Goal: Information Seeking & Learning: Understand process/instructions

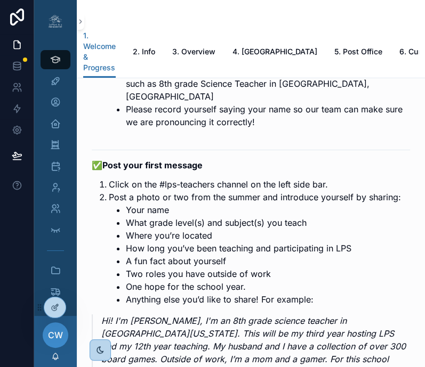
scroll to position [1810, 0]
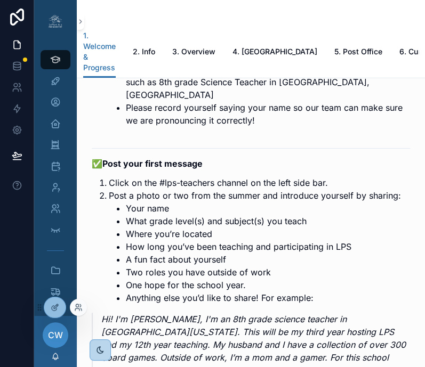
click at [81, 312] on div at bounding box center [78, 307] width 17 height 17
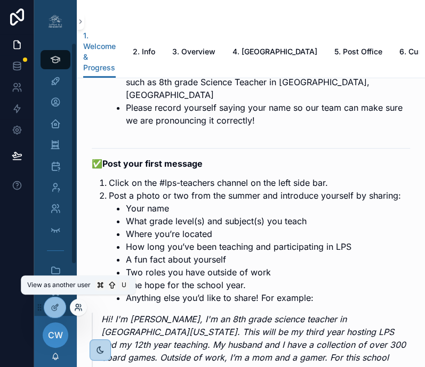
click at [79, 311] on icon at bounding box center [78, 307] width 9 height 9
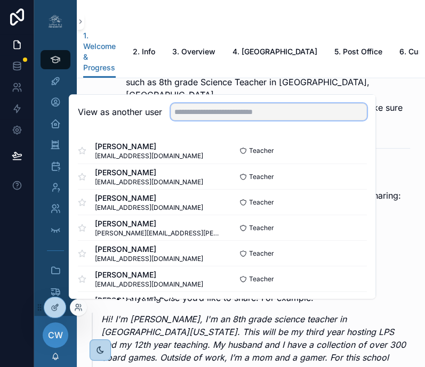
click at [201, 113] on input "text" at bounding box center [269, 111] width 196 height 17
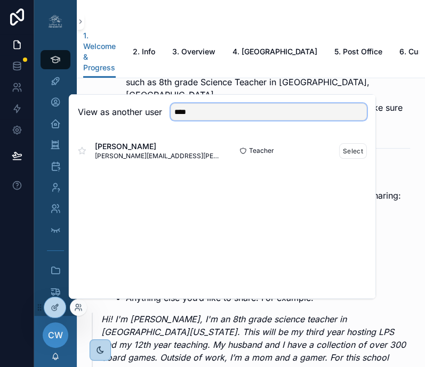
type input "****"
click at [191, 148] on div "Isabella Huang isabella.huang@bvsd.org" at bounding box center [150, 150] width 144 height 19
click at [344, 152] on button "Select" at bounding box center [353, 150] width 28 height 15
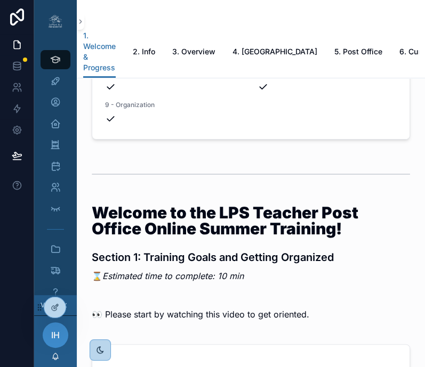
scroll to position [121, 0]
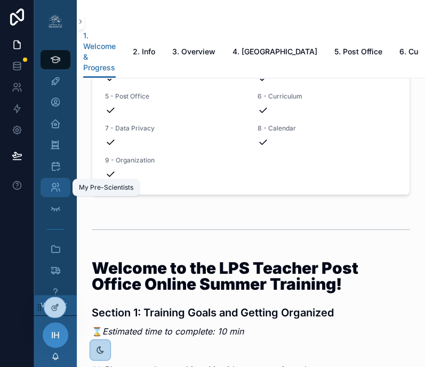
click at [55, 186] on icon "scrollable content" at bounding box center [55, 187] width 11 height 11
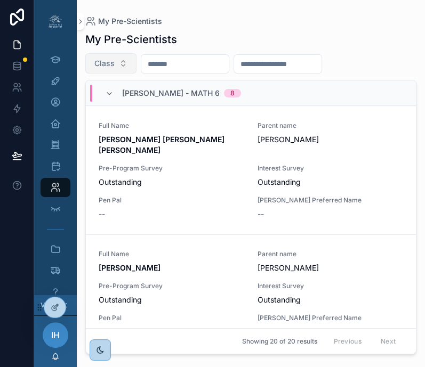
click at [125, 58] on button "Class" at bounding box center [110, 63] width 51 height 20
click at [275, 65] on input "text" at bounding box center [277, 64] width 87 height 15
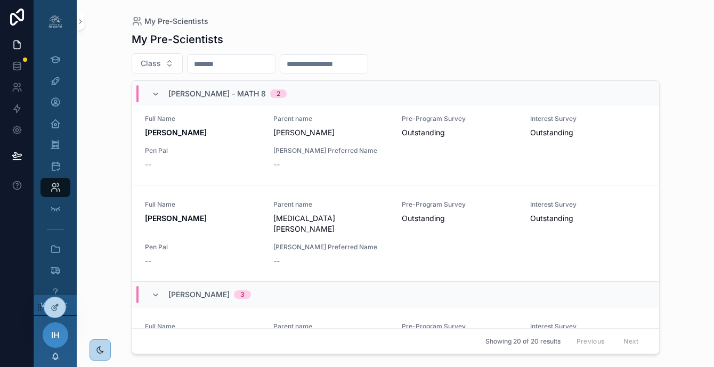
scroll to position [1616, 0]
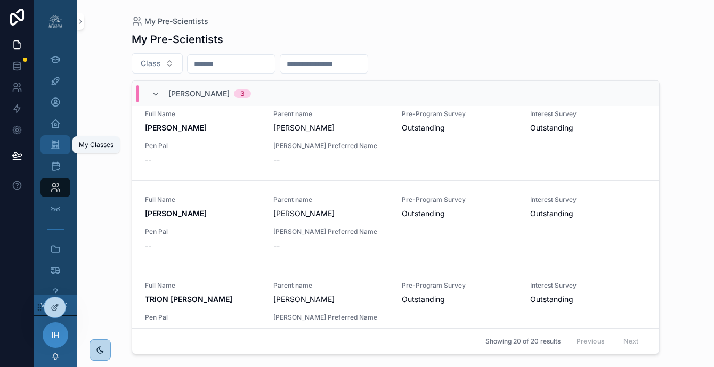
click at [57, 149] on icon "scrollable content" at bounding box center [55, 145] width 10 height 11
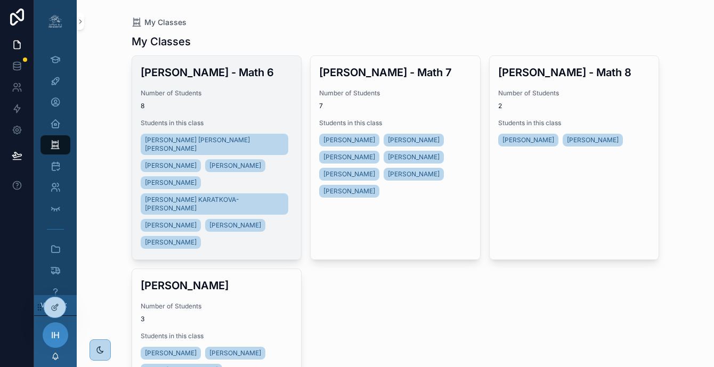
click at [177, 113] on div "Ms. Huang - Math 6 Number of Students 8 Students in this class DAMIAN EDUARDO S…" at bounding box center [217, 158] width 170 height 204
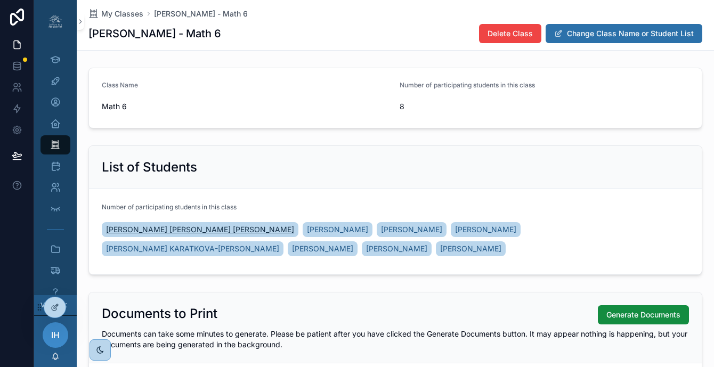
click at [175, 228] on span "DAMIAN EDUARDO SALAS MONTES" at bounding box center [200, 229] width 188 height 11
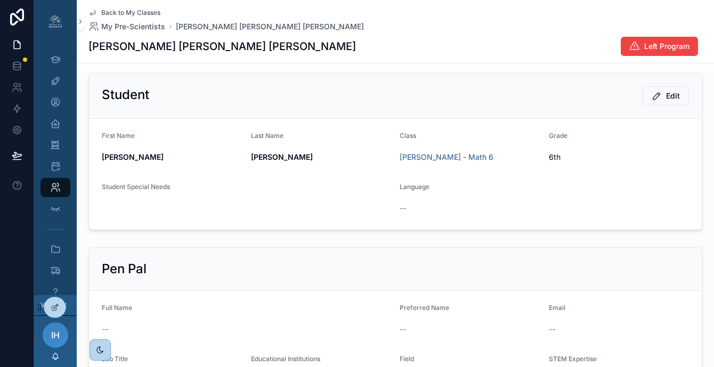
scroll to position [50, 0]
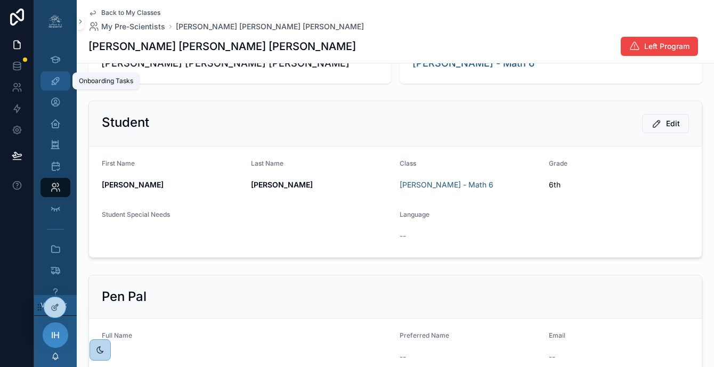
click at [58, 82] on icon "scrollable content" at bounding box center [55, 81] width 11 height 11
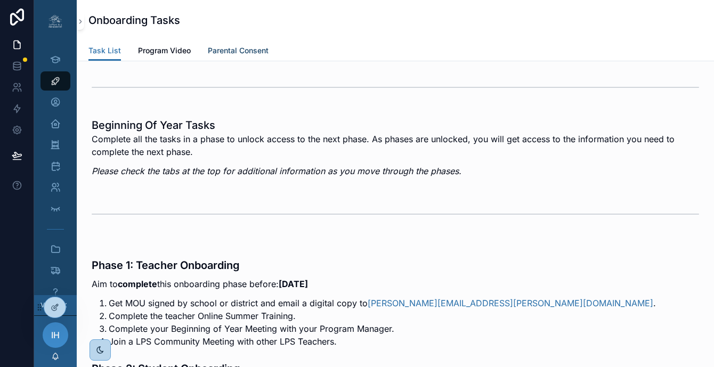
click at [212, 51] on span "Parental Consent" at bounding box center [238, 50] width 61 height 11
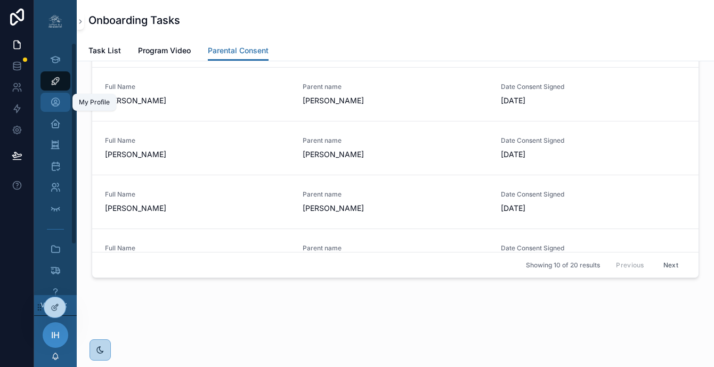
click at [58, 102] on icon "scrollable content" at bounding box center [55, 102] width 11 height 11
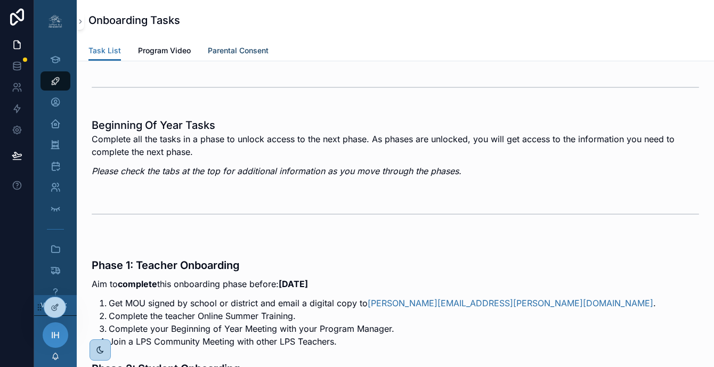
click at [227, 52] on span "Parental Consent" at bounding box center [238, 50] width 61 height 11
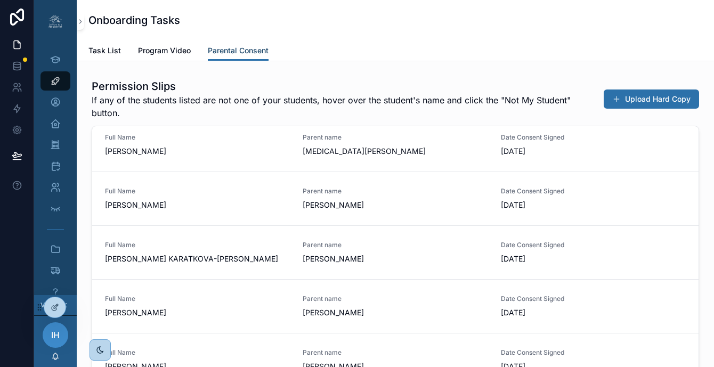
scroll to position [445, 0]
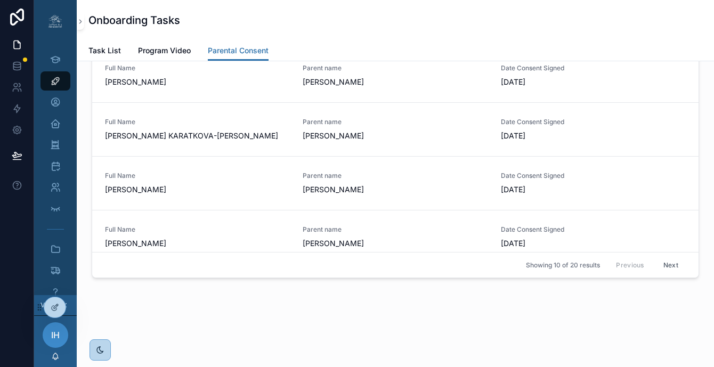
click at [424, 261] on button "Next" at bounding box center [671, 265] width 30 height 17
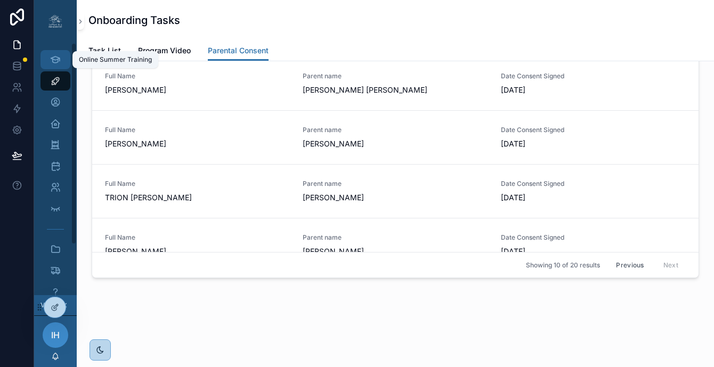
click at [59, 54] on div "Online Summer Training" at bounding box center [55, 59] width 17 height 17
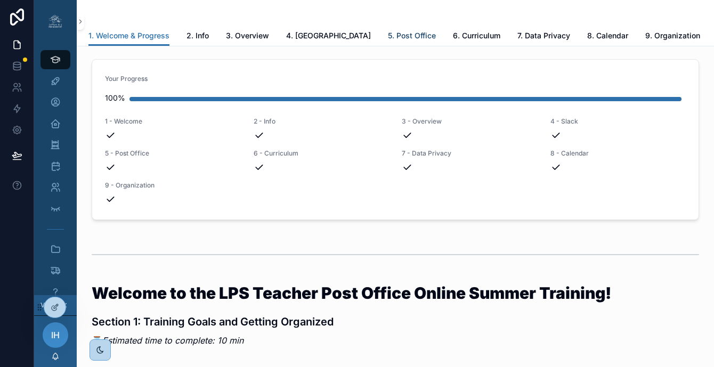
click at [388, 34] on span "5. Post Office" at bounding box center [412, 35] width 48 height 11
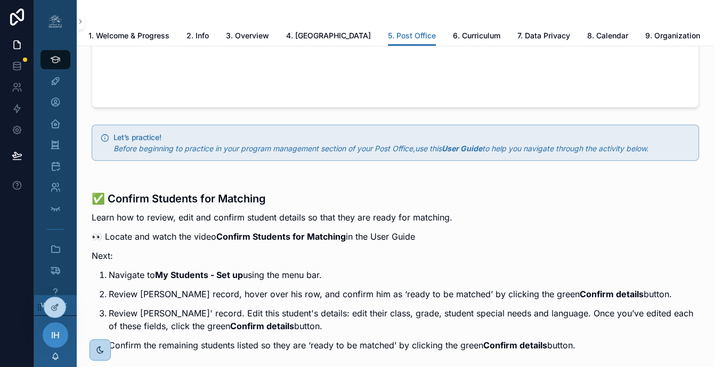
scroll to position [286, 0]
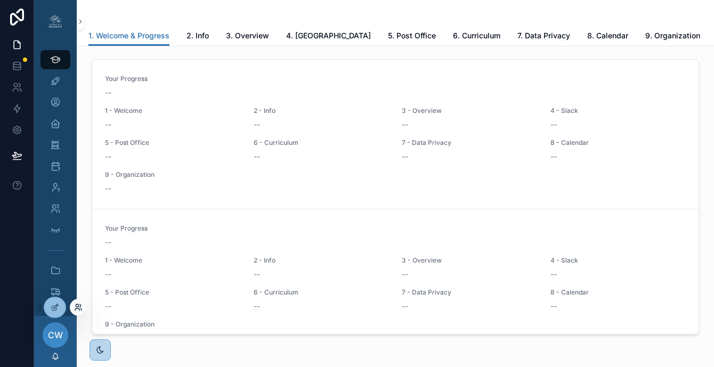
click at [80, 309] on icon at bounding box center [78, 307] width 9 height 9
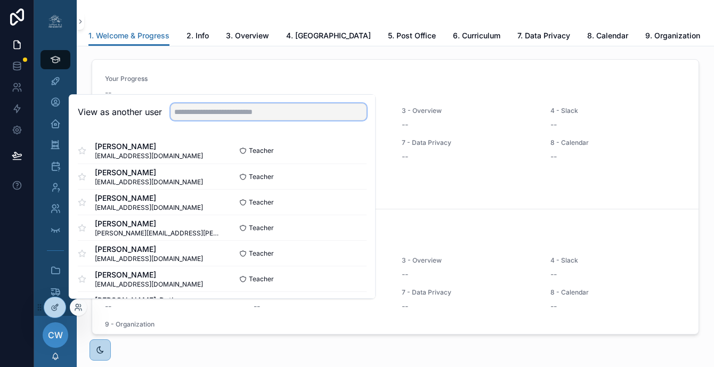
click at [198, 114] on input "text" at bounding box center [269, 111] width 196 height 17
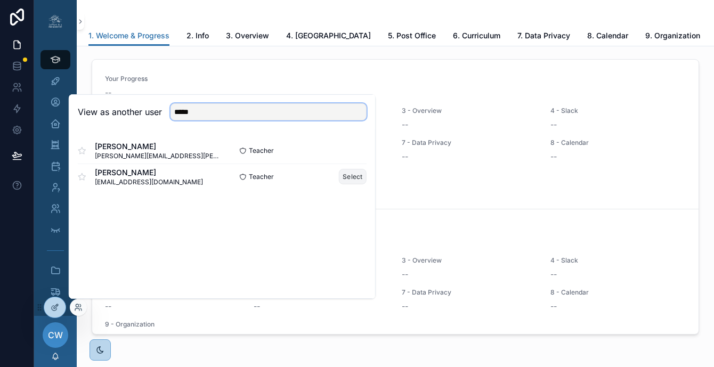
type input "*****"
click at [354, 178] on button "Select" at bounding box center [353, 176] width 28 height 15
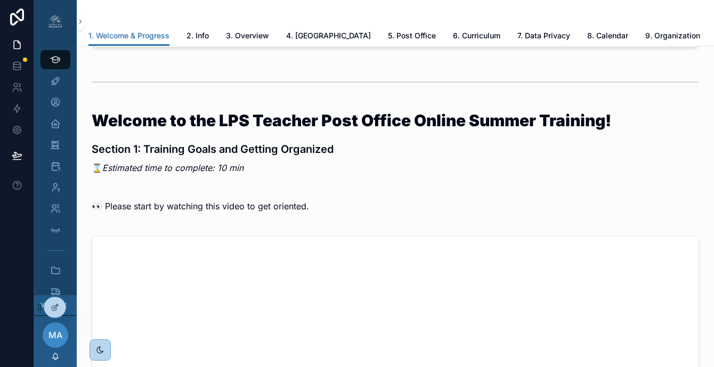
scroll to position [83, 0]
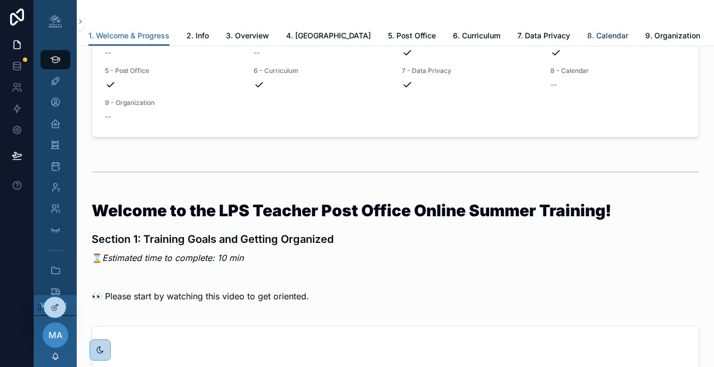
click at [588, 36] on span "8. Calendar" at bounding box center [608, 35] width 41 height 11
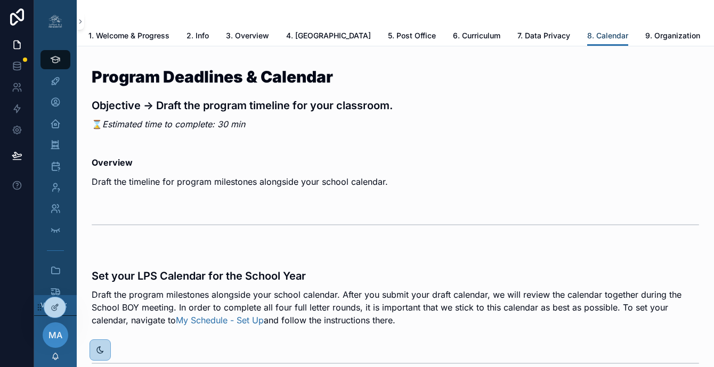
scroll to position [101, 0]
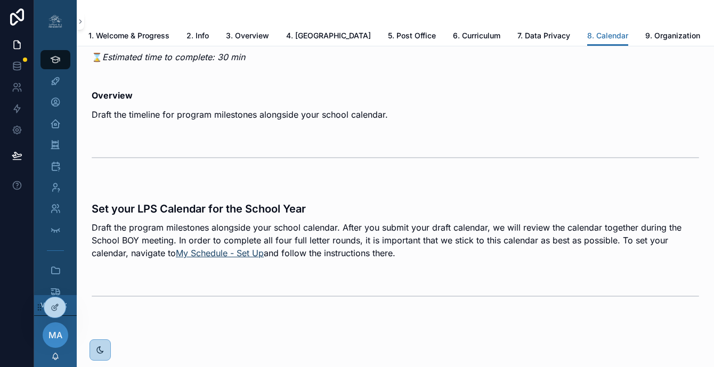
click at [252, 253] on link "My Schedule - Set Up" at bounding box center [220, 253] width 88 height 11
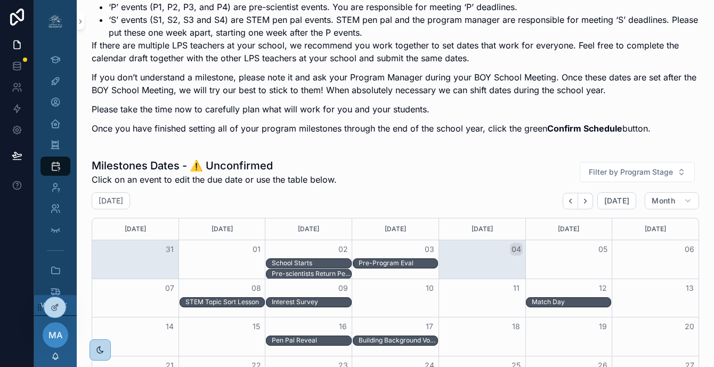
scroll to position [324, 0]
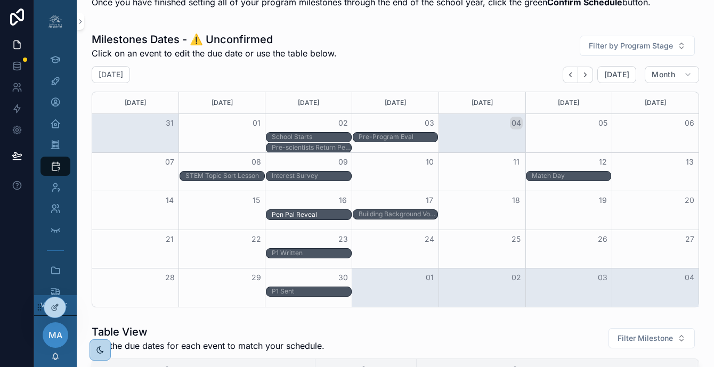
drag, startPoint x: 296, startPoint y: 213, endPoint x: 334, endPoint y: 219, distance: 38.8
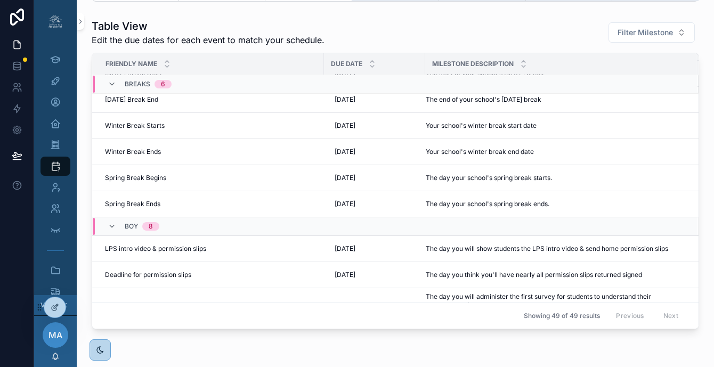
scroll to position [0, 0]
